Goal: Task Accomplishment & Management: Use online tool/utility

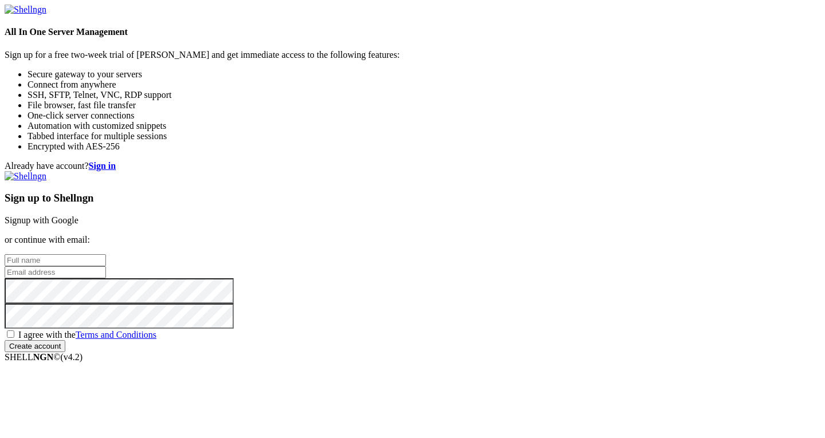
click at [79, 215] on link "Signup with Google" at bounding box center [42, 220] width 74 height 10
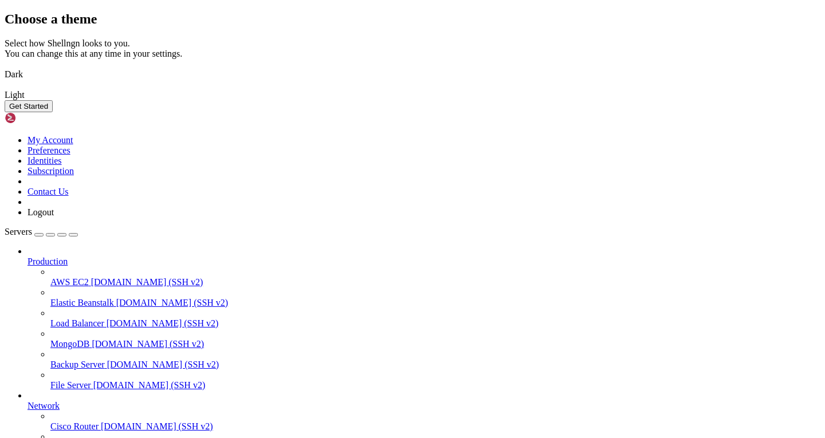
click at [53, 112] on button "Get Started" at bounding box center [29, 106] width 48 height 12
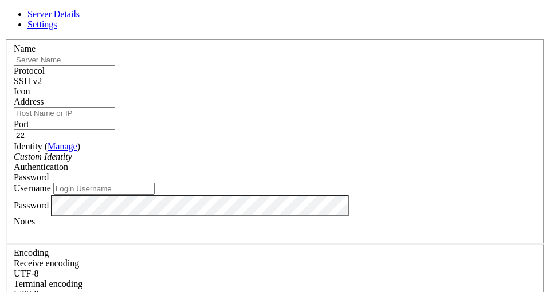
click at [115, 66] on input "text" at bounding box center [64, 60] width 101 height 12
type input "Azure"
click at [115, 115] on input "Address" at bounding box center [64, 113] width 101 height 12
paste input "[URL][DOMAIN_NAME]"
type input "[URL][DOMAIN_NAME]"
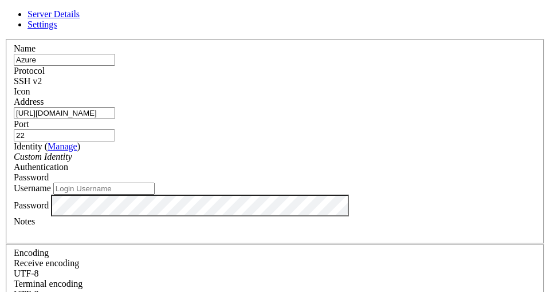
drag, startPoint x: 229, startPoint y: 122, endPoint x: 71, endPoint y: 109, distance: 158.7
click at [71, 109] on div "Server Details Settings Name Azure Protocol SSH v2 Icon" at bounding box center [275, 245] width 541 height 473
paste input "[TECHNICAL_ID]"
type input "[TECHNICAL_ID]"
click at [268, 162] on div "Custom Identity" at bounding box center [275, 157] width 523 height 10
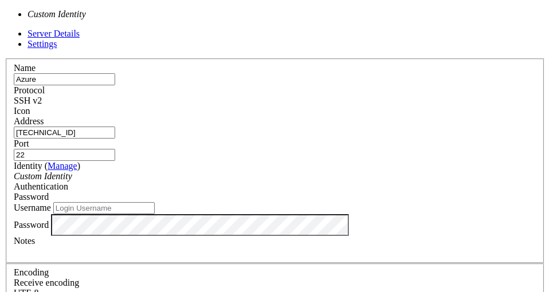
click at [51, 203] on label "Username" at bounding box center [32, 208] width 37 height 10
click at [155, 202] on input "Username" at bounding box center [103, 208] width 101 height 12
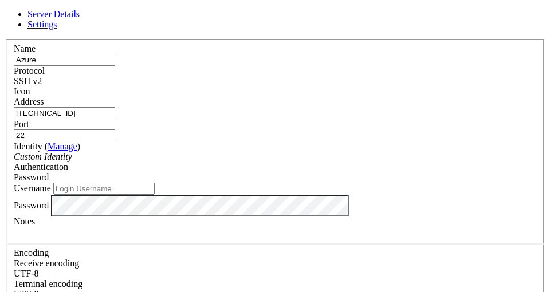
click at [326, 172] on div "Password" at bounding box center [275, 177] width 523 height 10
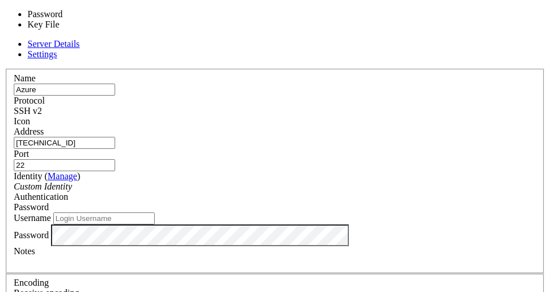
click at [51, 213] on label "Username" at bounding box center [32, 218] width 37 height 10
click at [155, 213] on input "Username" at bounding box center [103, 219] width 101 height 12
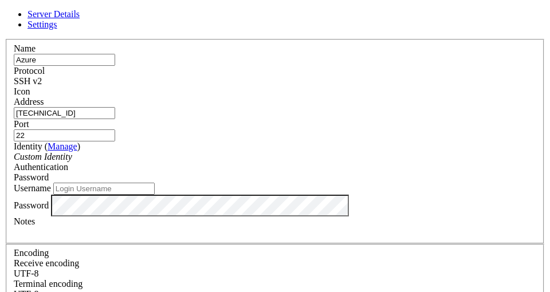
click at [155, 195] on input "Username" at bounding box center [103, 189] width 101 height 12
type input "Santotomas"
drag, startPoint x: 138, startPoint y: 79, endPoint x: 178, endPoint y: 81, distance: 39.6
click at [115, 66] on input "Azure" at bounding box center [64, 60] width 101 height 12
drag, startPoint x: 128, startPoint y: 121, endPoint x: 222, endPoint y: 128, distance: 94.3
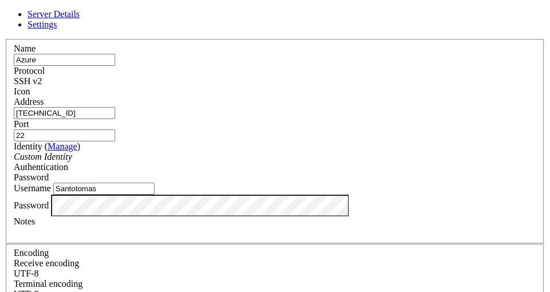
click at [115, 119] on input "[TECHNICAL_ID]" at bounding box center [64, 113] width 101 height 12
drag, startPoint x: 135, startPoint y: 206, endPoint x: 198, endPoint y: 209, distance: 62.5
click at [155, 195] on input "Santotomas" at bounding box center [103, 189] width 101 height 12
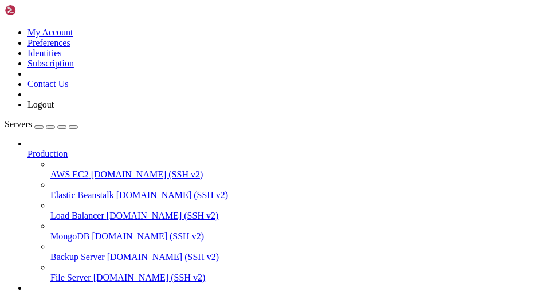
scroll to position [170, 0]
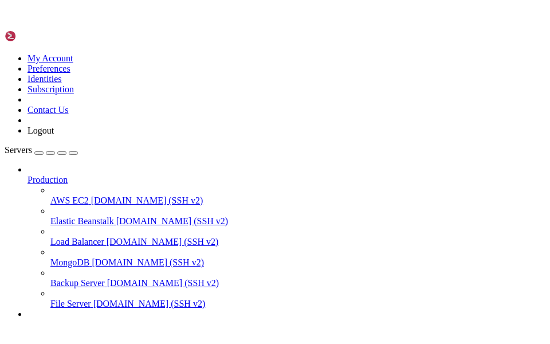
scroll to position [136, 0]
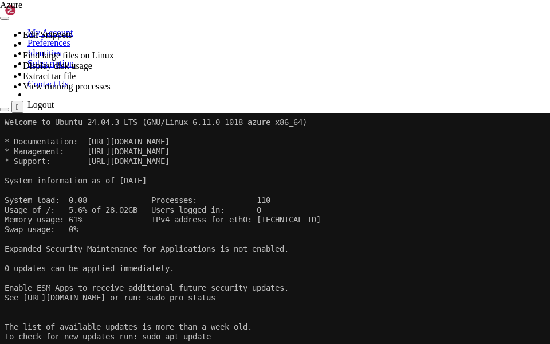
scroll to position [19, 0]
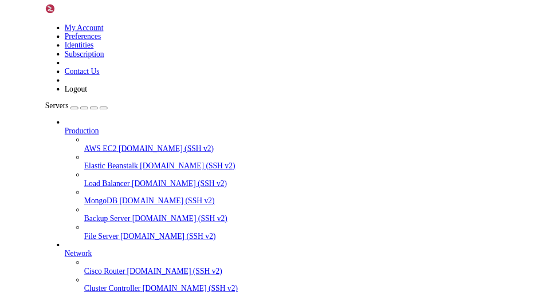
scroll to position [170, 0]
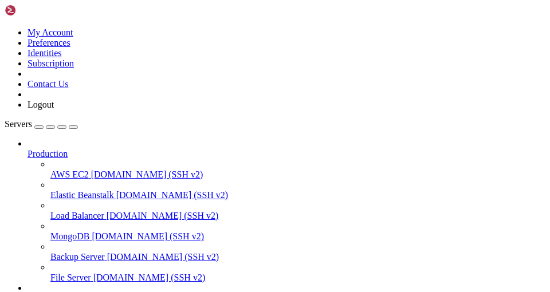
drag, startPoint x: 227, startPoint y: 874, endPoint x: 340, endPoint y: 872, distance: 113.5
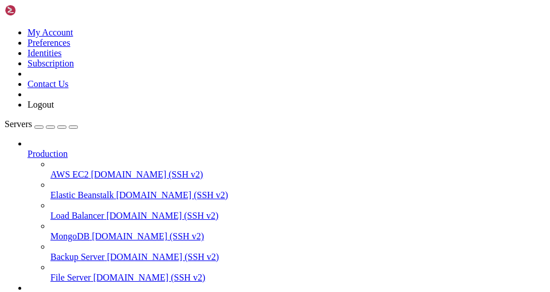
scroll to position [1081, 0]
